Goal: Navigation & Orientation: Find specific page/section

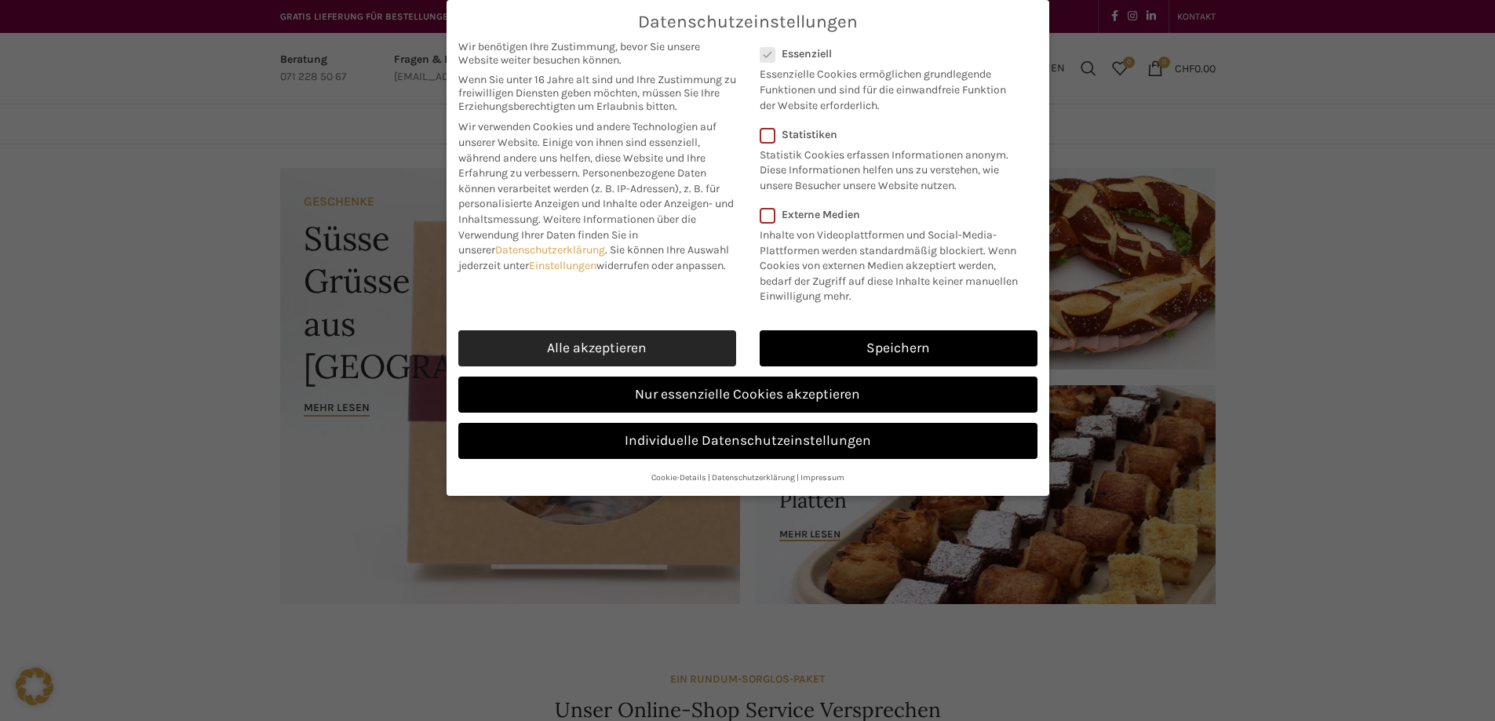
click at [634, 335] on link "Alle akzeptieren" at bounding box center [597, 348] width 278 height 36
checkbox input "true"
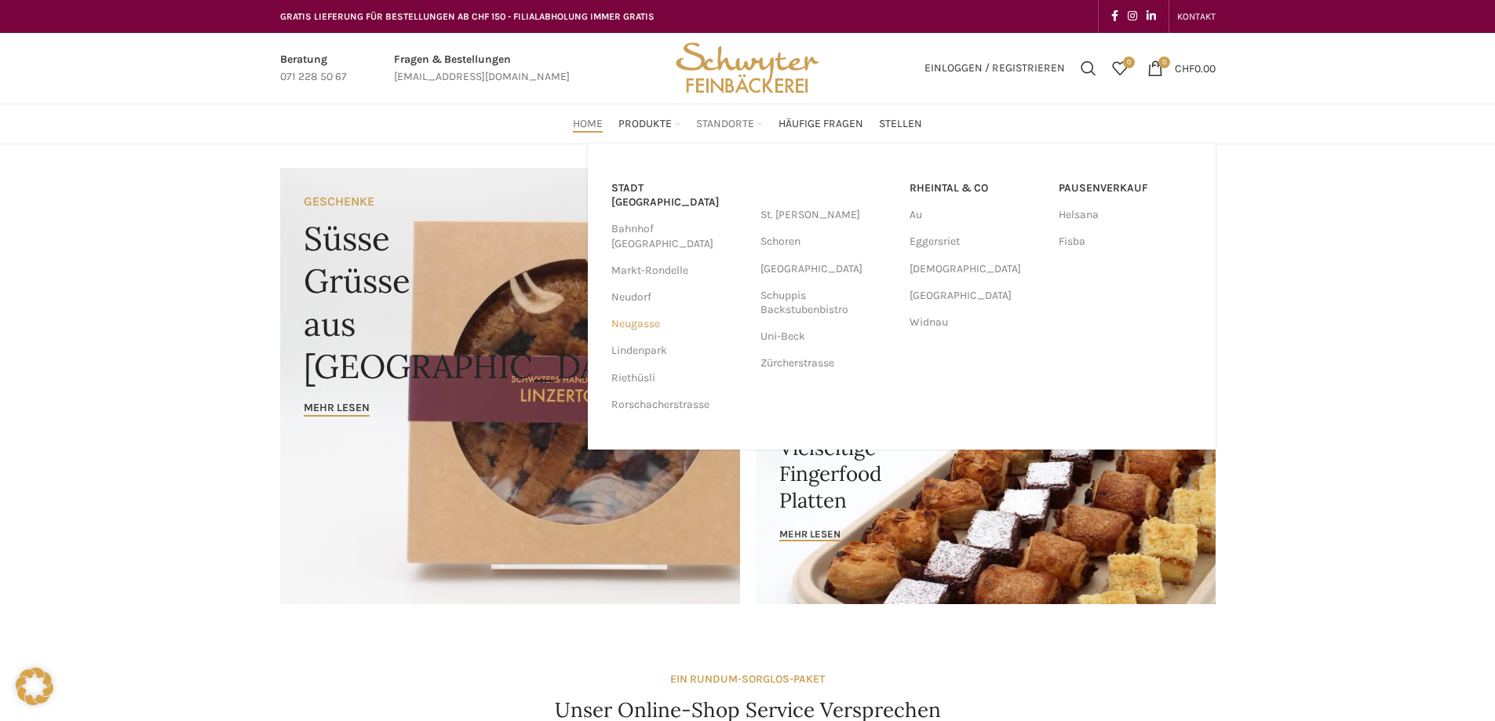
click at [639, 311] on link "Neugasse" at bounding box center [677, 324] width 133 height 27
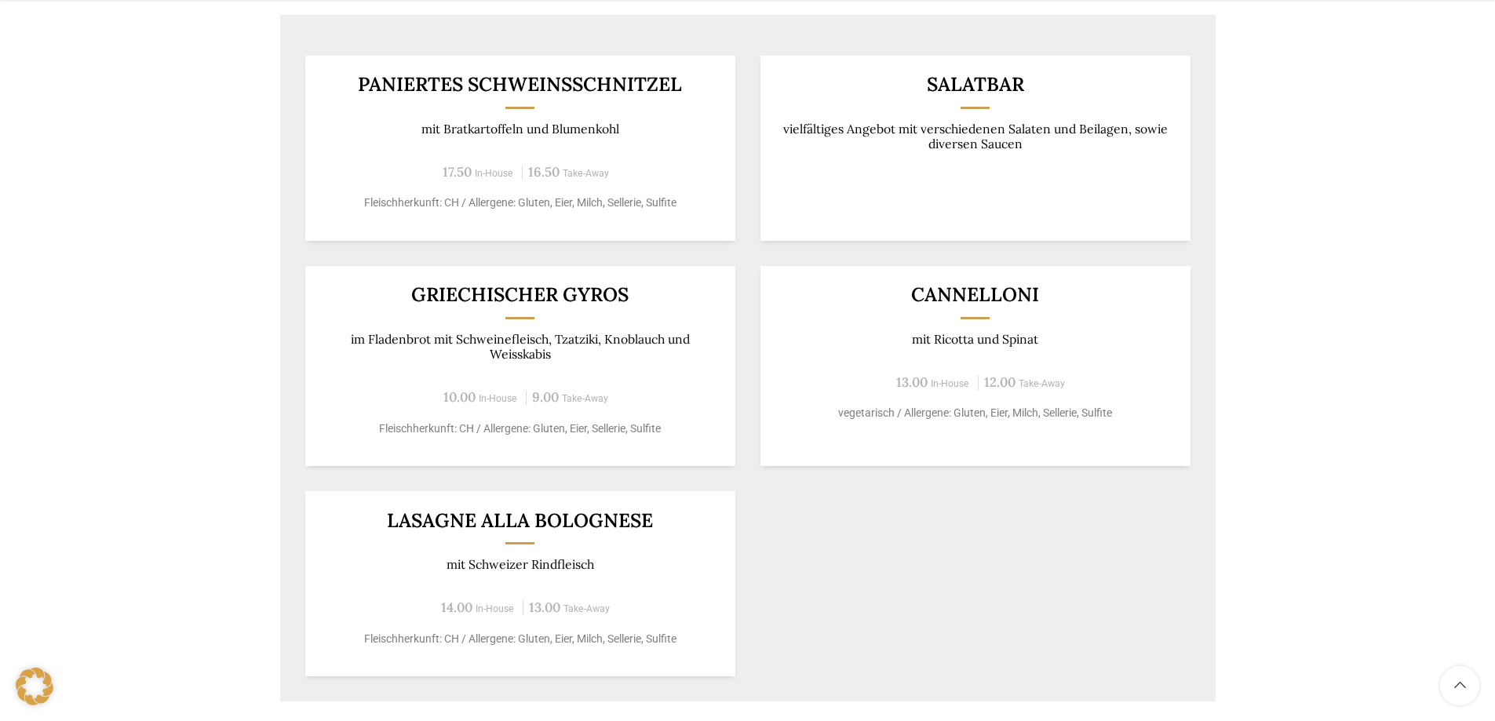
scroll to position [1491, 0]
